Goal: Information Seeking & Learning: Learn about a topic

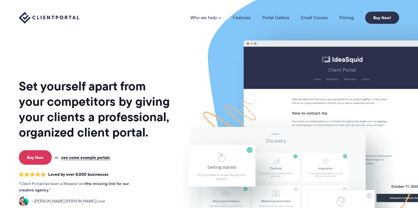
click at [346, 16] on link "Pricing" at bounding box center [347, 17] width 14 height 5
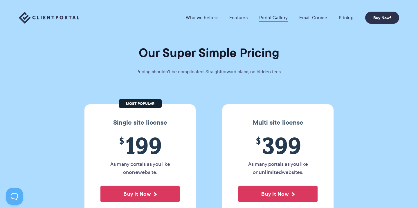
click at [267, 20] on link "Portal Gallery" at bounding box center [273, 18] width 28 height 6
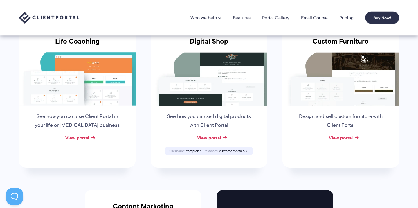
scroll to position [416, 0]
